Goal: Find specific page/section: Find specific page/section

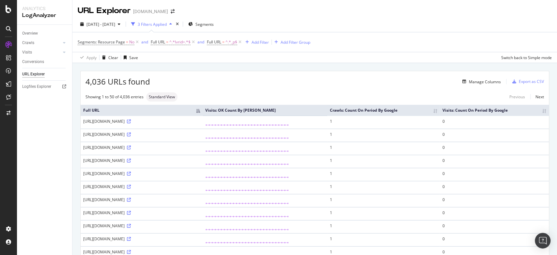
click at [233, 84] on div "Manage Columns" at bounding box center [325, 82] width 351 height 8
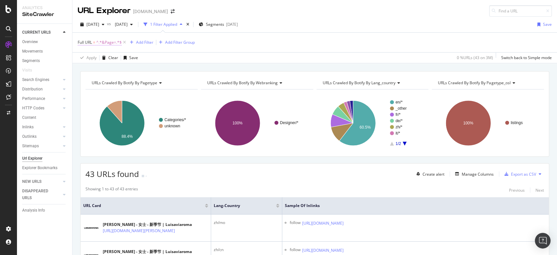
click at [110, 45] on span "^.*&Page=.*$" at bounding box center [108, 42] width 25 height 9
click at [104, 56] on icon at bounding box center [102, 57] width 5 height 4
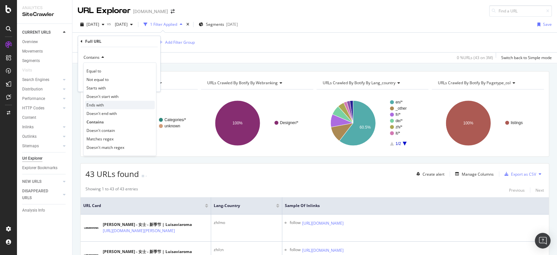
click at [98, 101] on div "Ends with" at bounding box center [120, 105] width 70 height 8
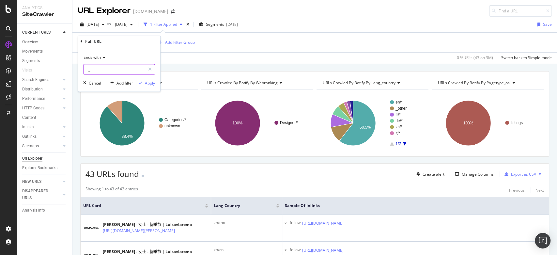
type input "=_p"
click at [148, 85] on div "Apply" at bounding box center [150, 83] width 10 height 6
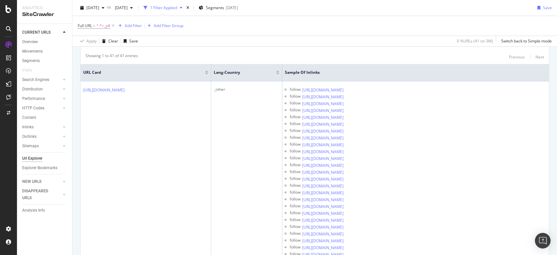
scroll to position [135, 0]
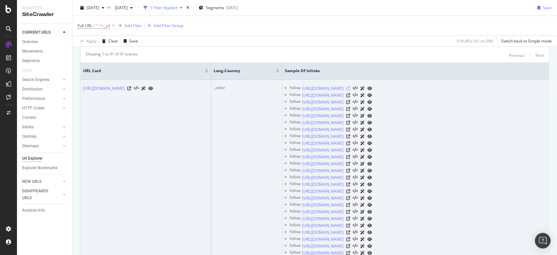
click at [350, 87] on icon at bounding box center [348, 88] width 4 height 4
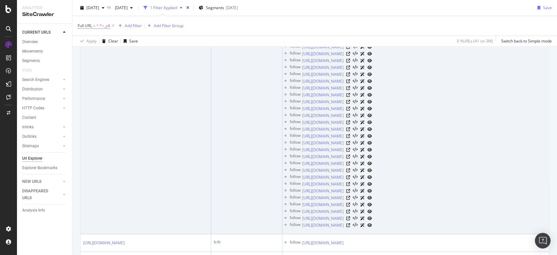
scroll to position [127, 0]
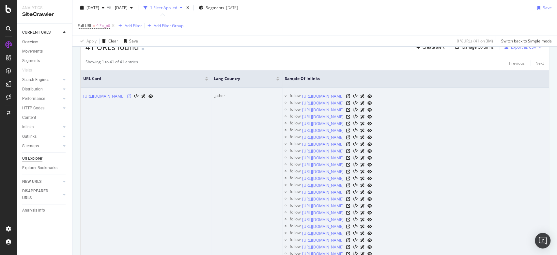
click at [131, 98] on icon at bounding box center [129, 96] width 4 height 4
